Goal: Navigation & Orientation: Find specific page/section

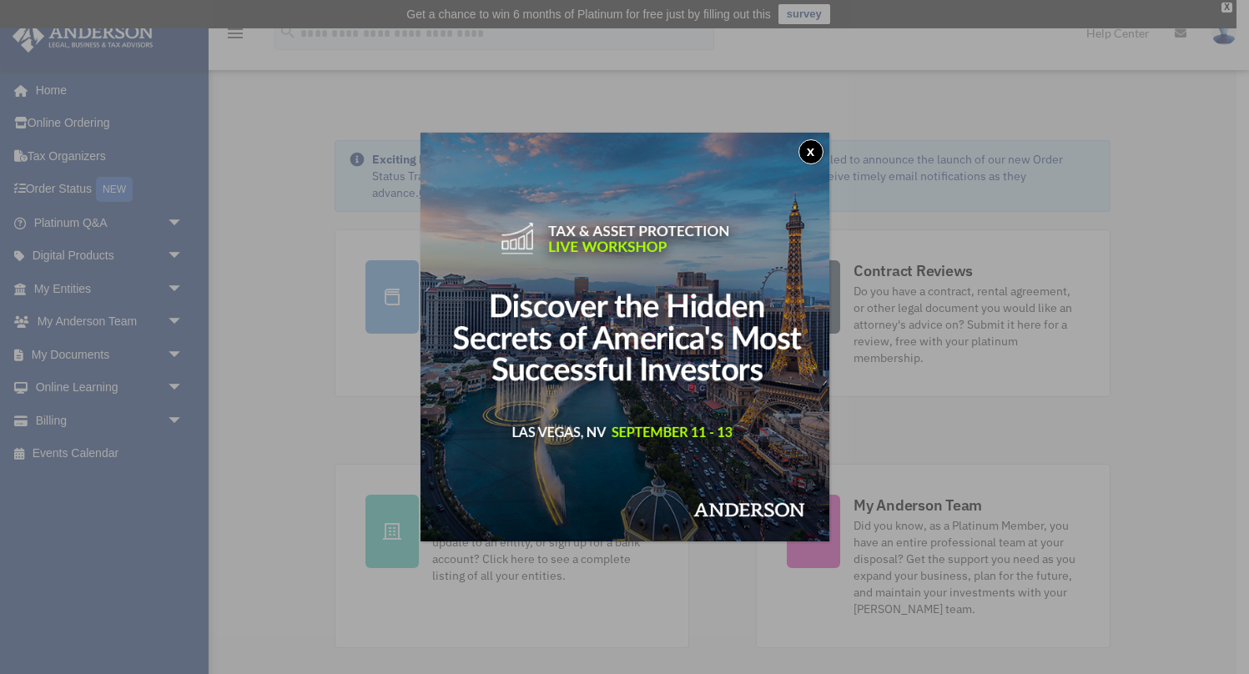
click at [814, 155] on button "x" at bounding box center [810, 151] width 25 height 25
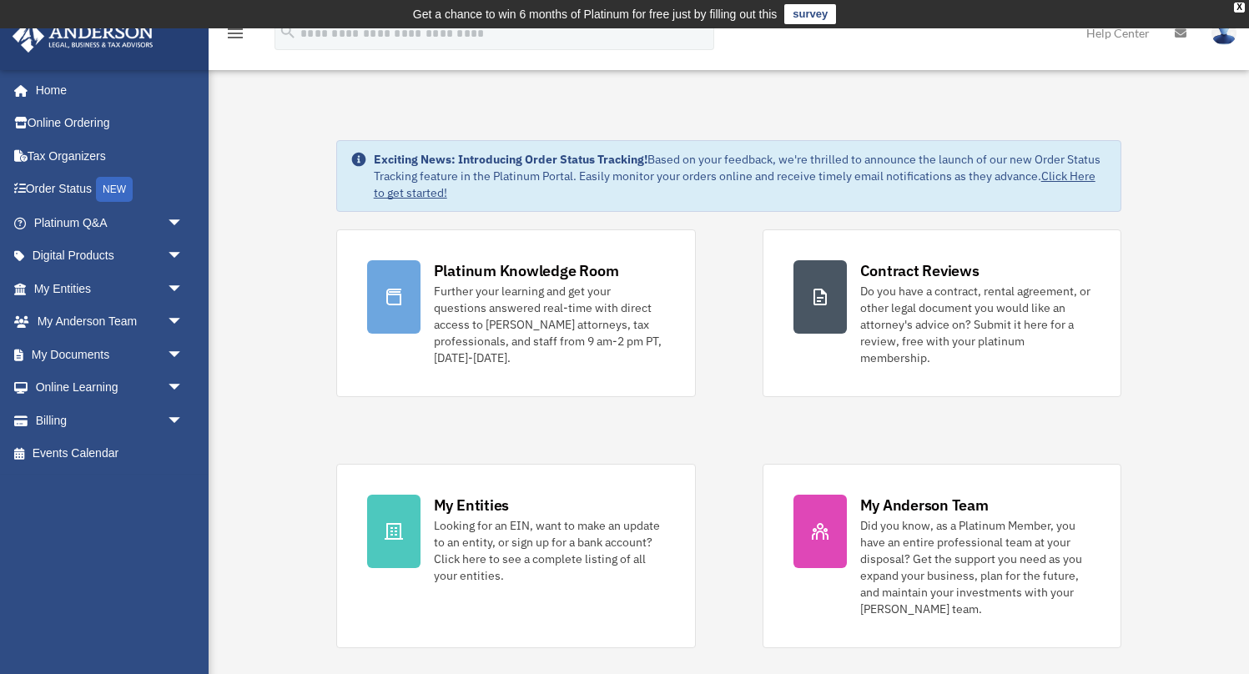
click at [1220, 33] on img at bounding box center [1223, 33] width 25 height 24
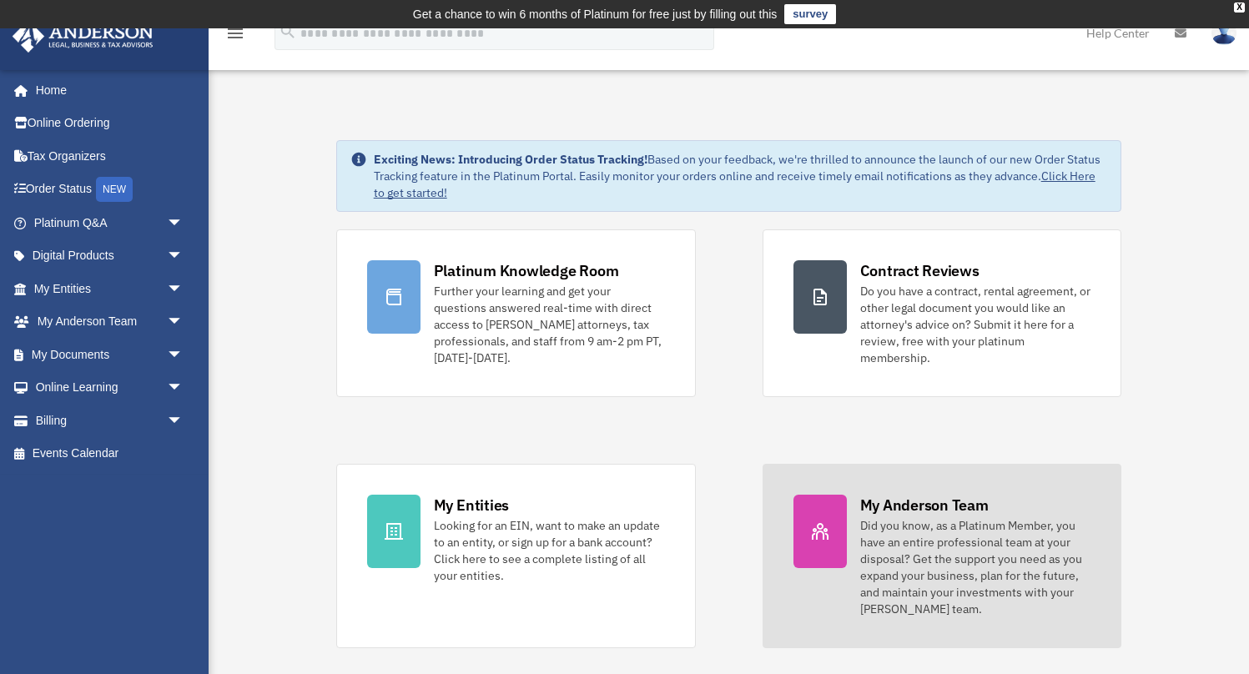
click at [984, 545] on div "Did you know, as a Platinum Member, you have an entire professional team at you…" at bounding box center [975, 567] width 231 height 100
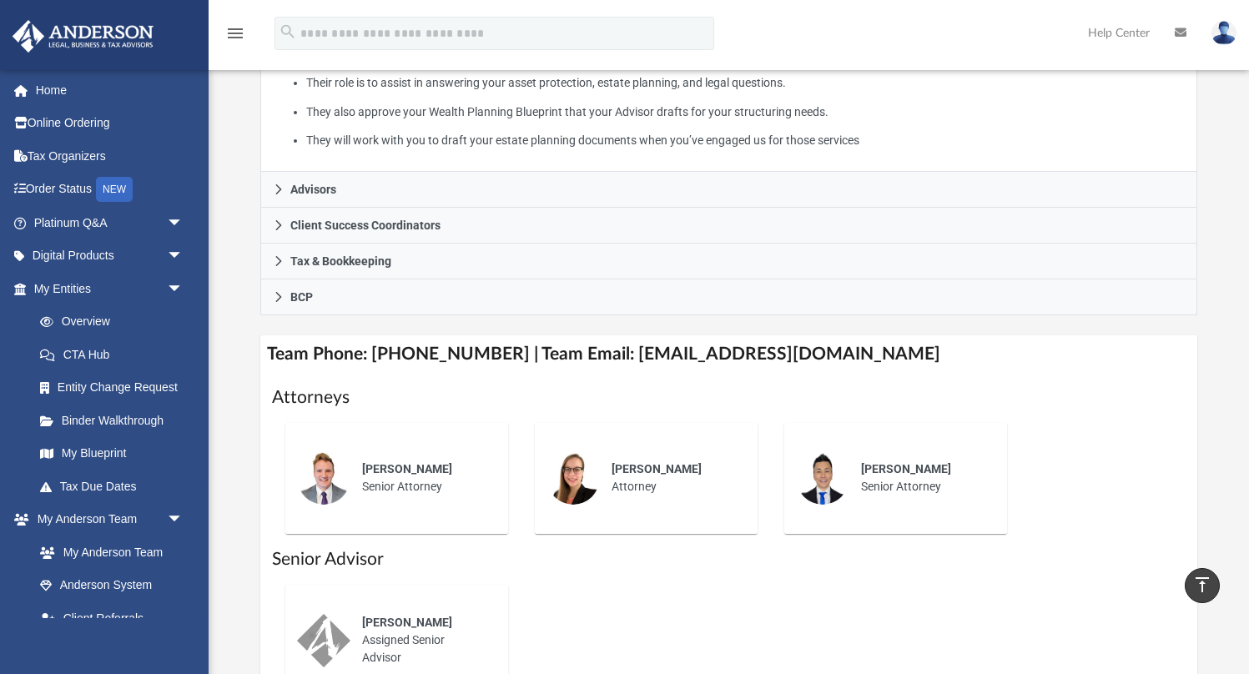
scroll to position [438, 0]
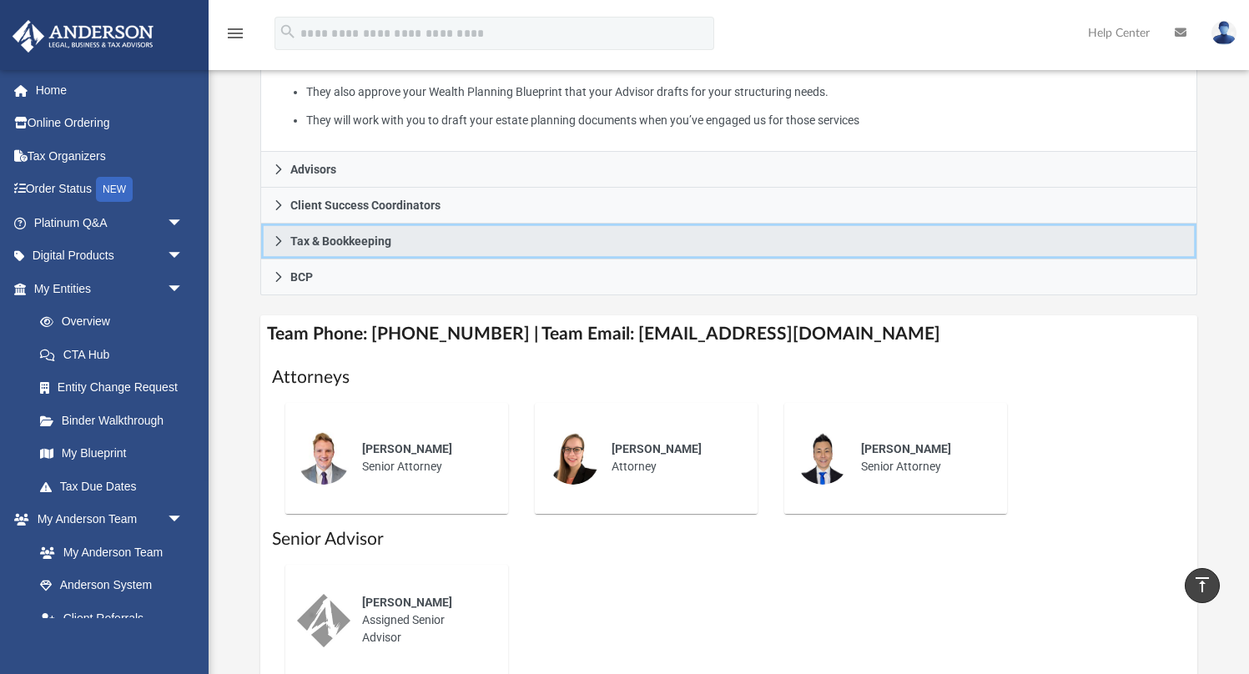
click at [276, 242] on icon at bounding box center [279, 241] width 12 height 12
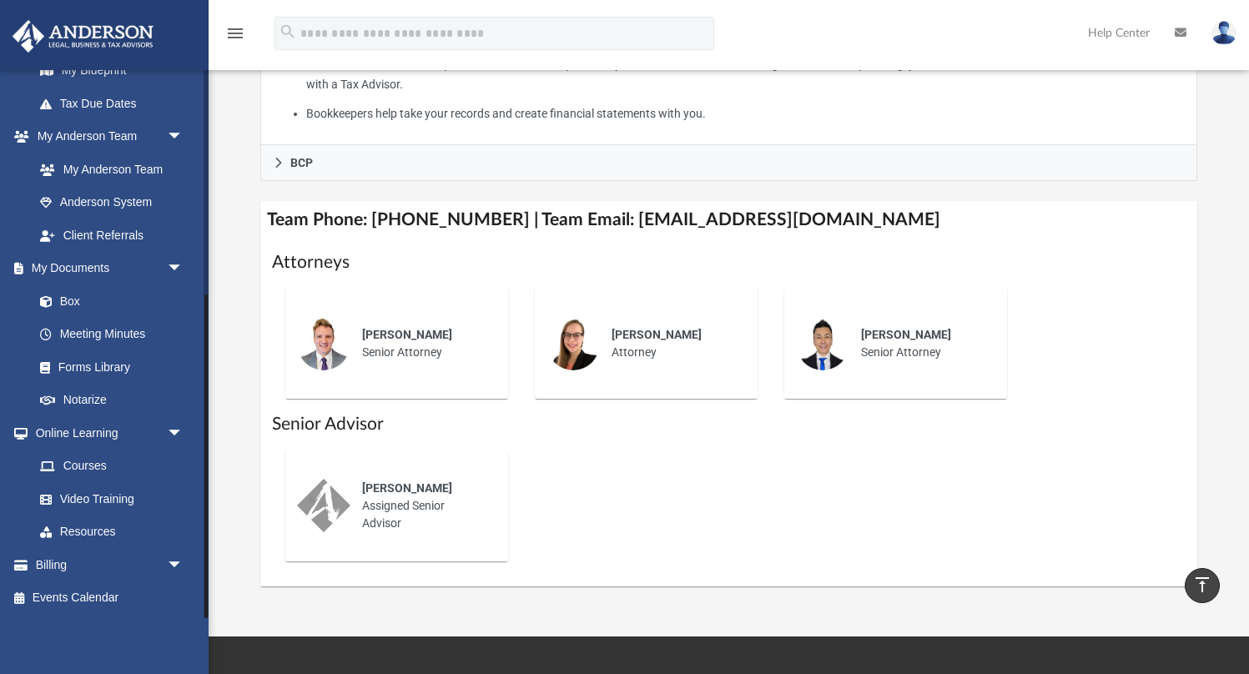
scroll to position [706, 0]
